Goal: Information Seeking & Learning: Learn about a topic

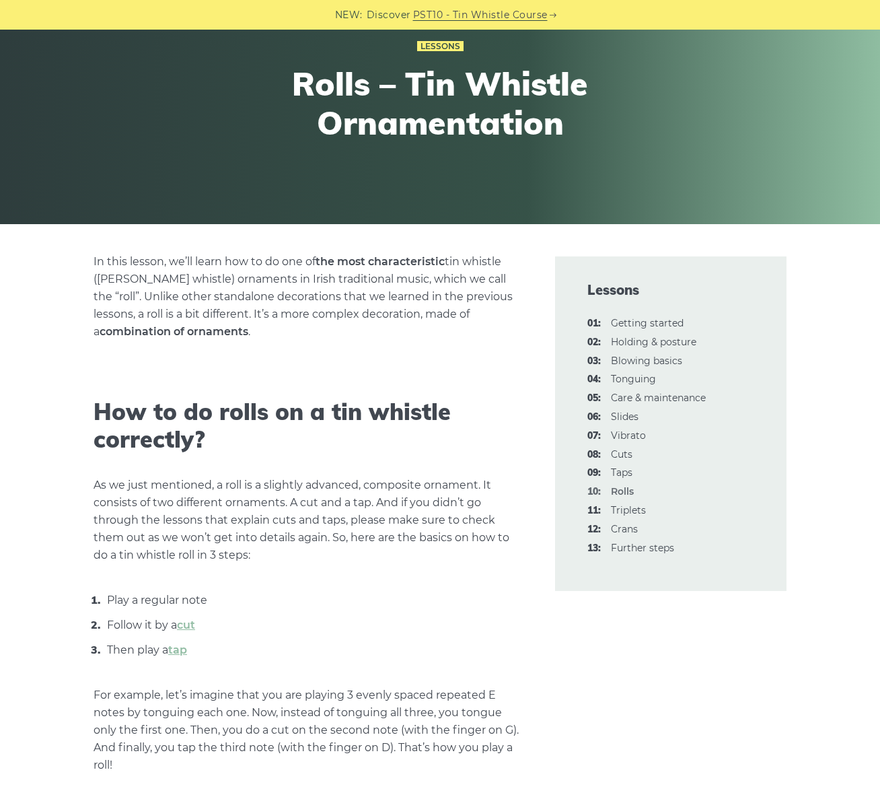
scroll to position [133, 0]
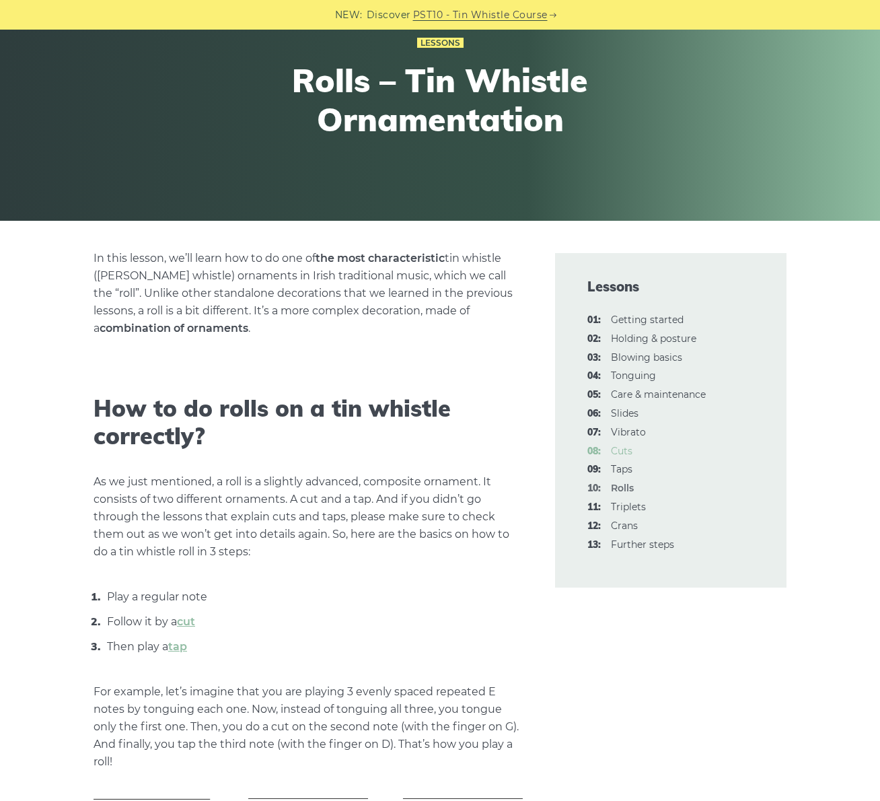
click at [624, 450] on link "08: Cuts" at bounding box center [622, 451] width 22 height 12
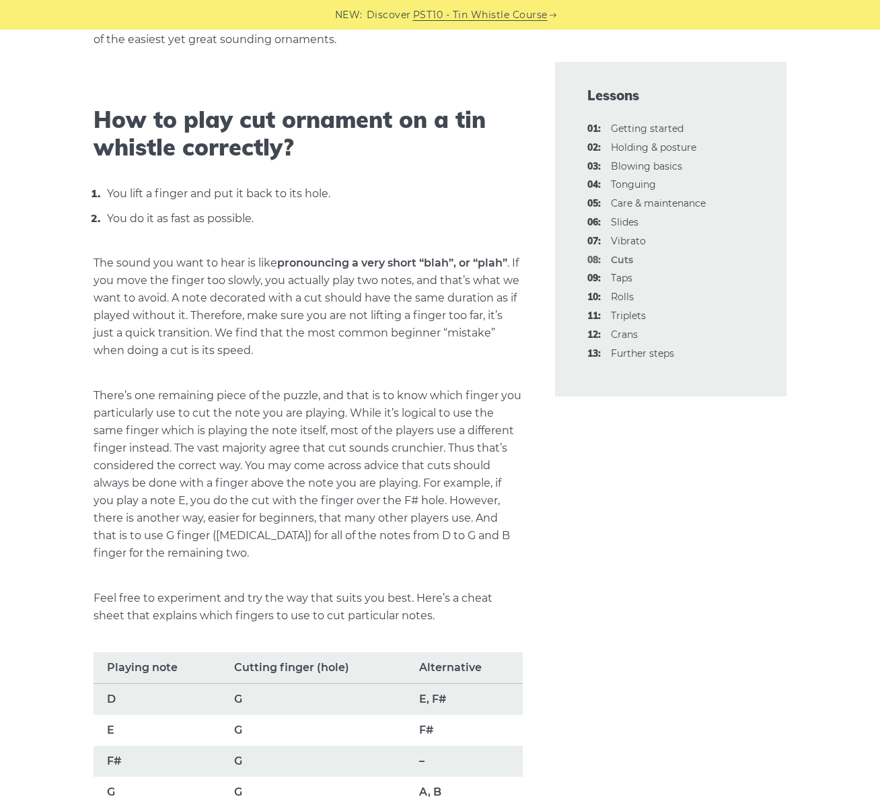
scroll to position [423, 0]
click at [630, 281] on link "09: Taps" at bounding box center [622, 278] width 22 height 12
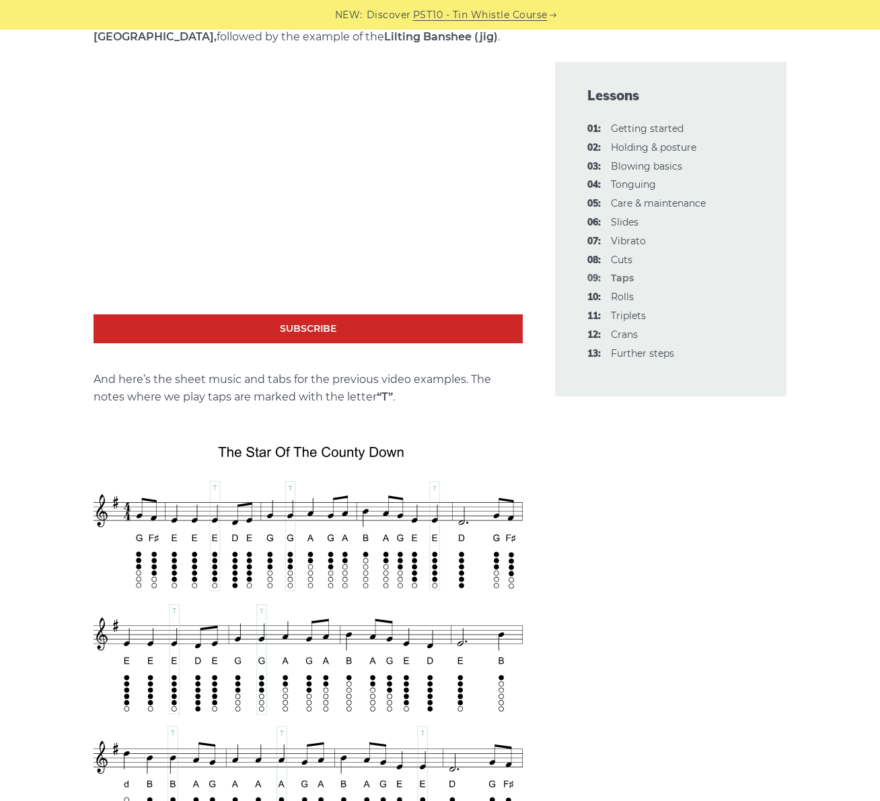
scroll to position [1995, 0]
